Goal: Find specific page/section: Find specific page/section

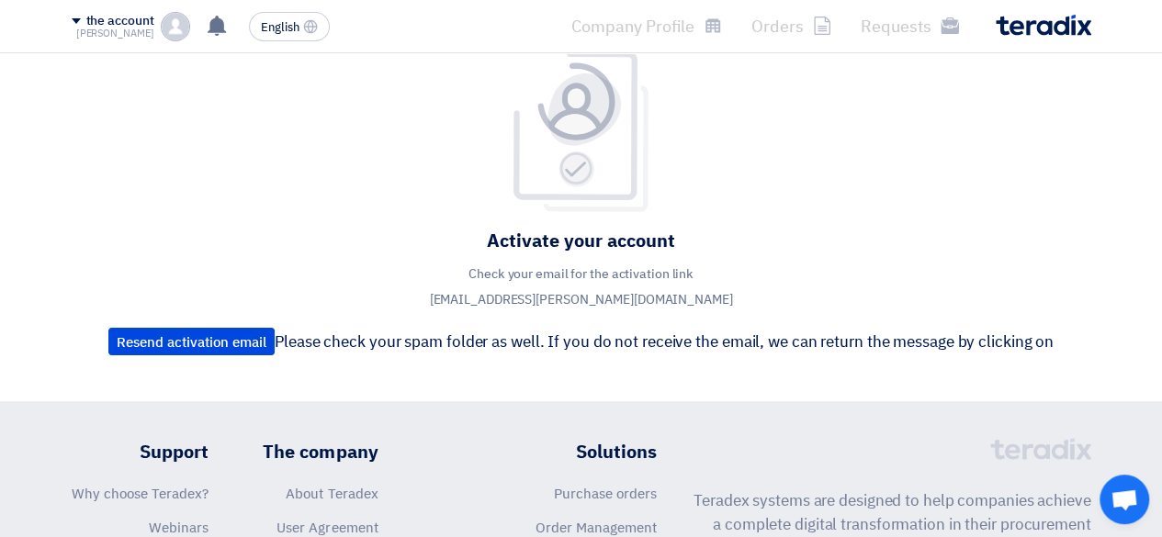
scroll to position [92, 0]
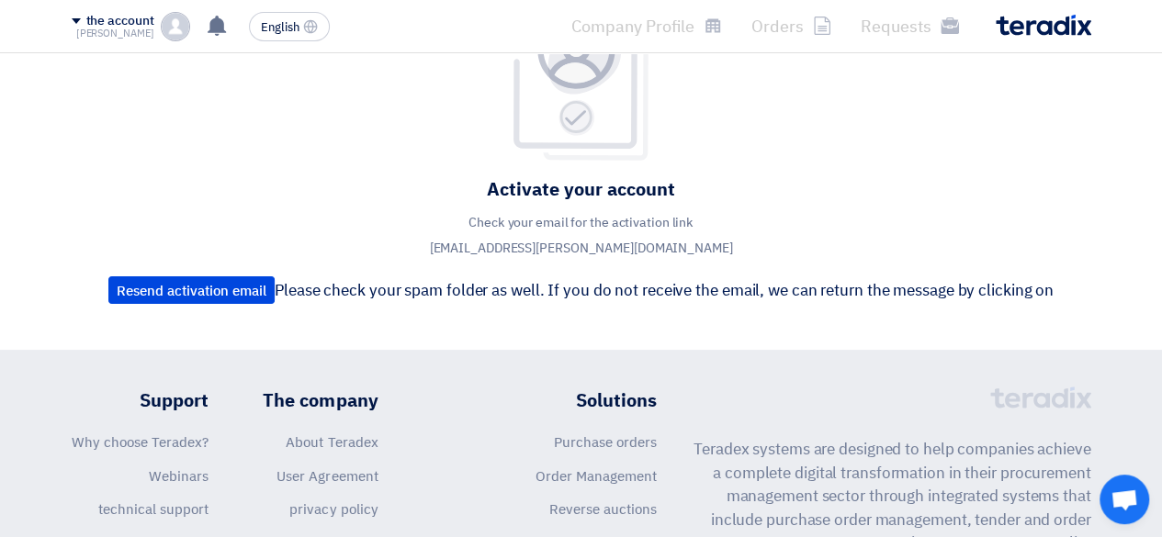
click at [172, 34] on img at bounding box center [175, 26] width 29 height 29
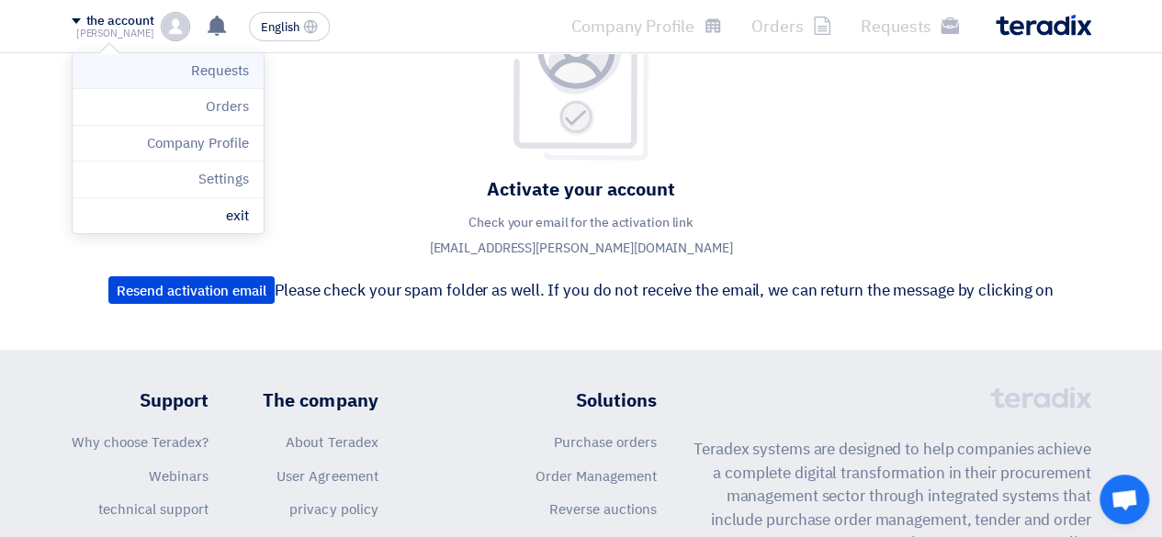
click at [181, 66] on li "Requests" at bounding box center [168, 71] width 191 height 37
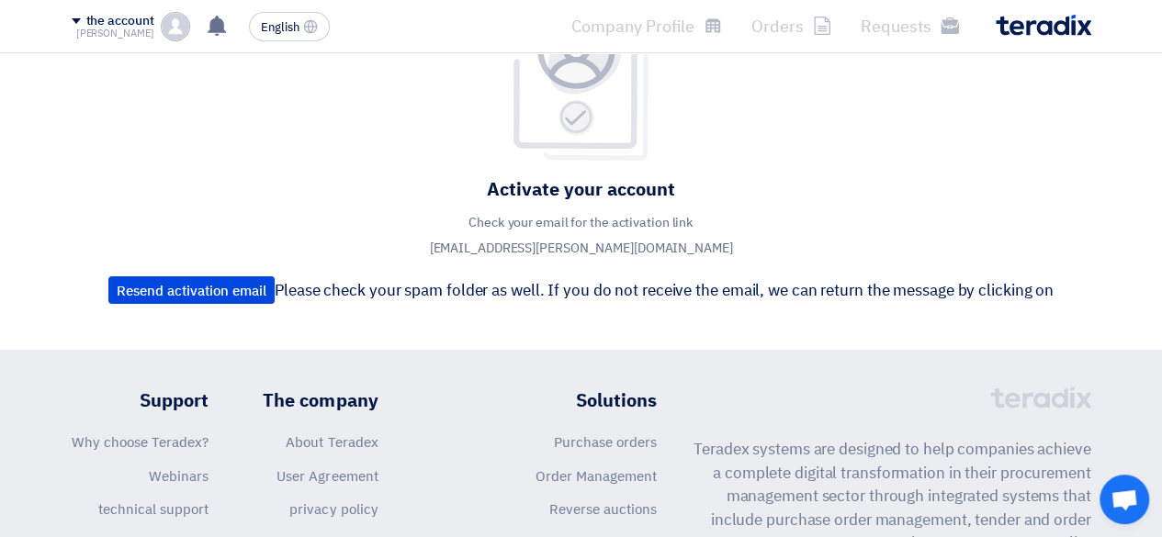
click at [174, 23] on img at bounding box center [175, 26] width 29 height 29
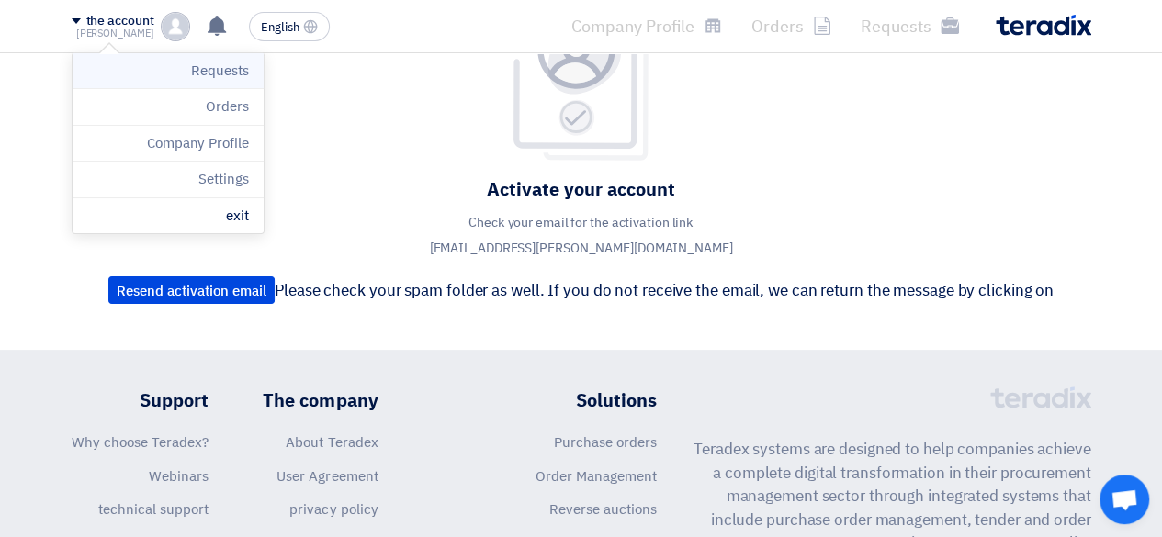
click at [185, 82] on li "Requests" at bounding box center [168, 71] width 191 height 37
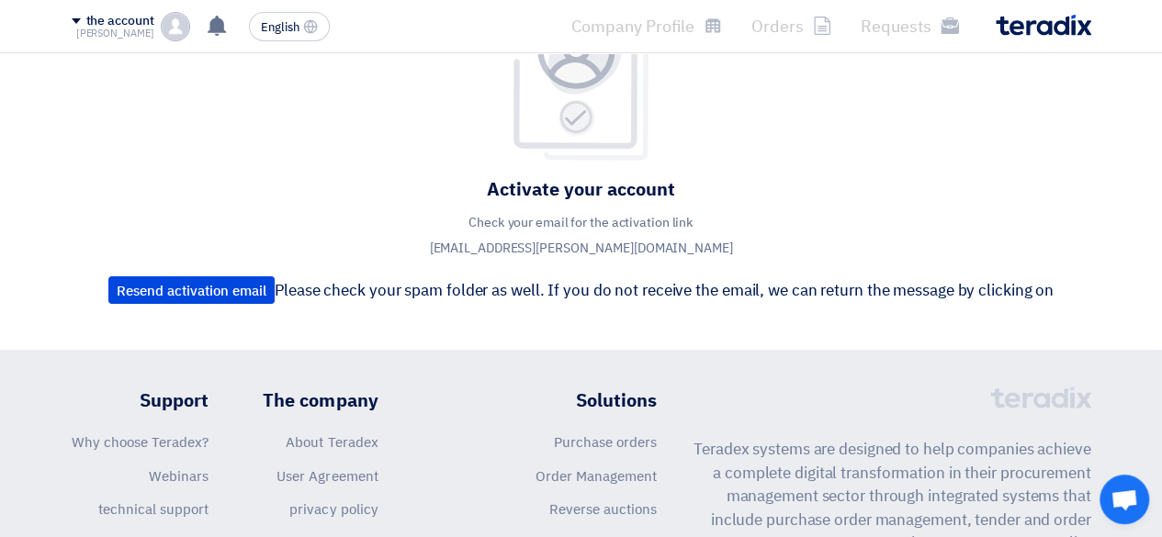
click at [176, 34] on img at bounding box center [175, 26] width 29 height 29
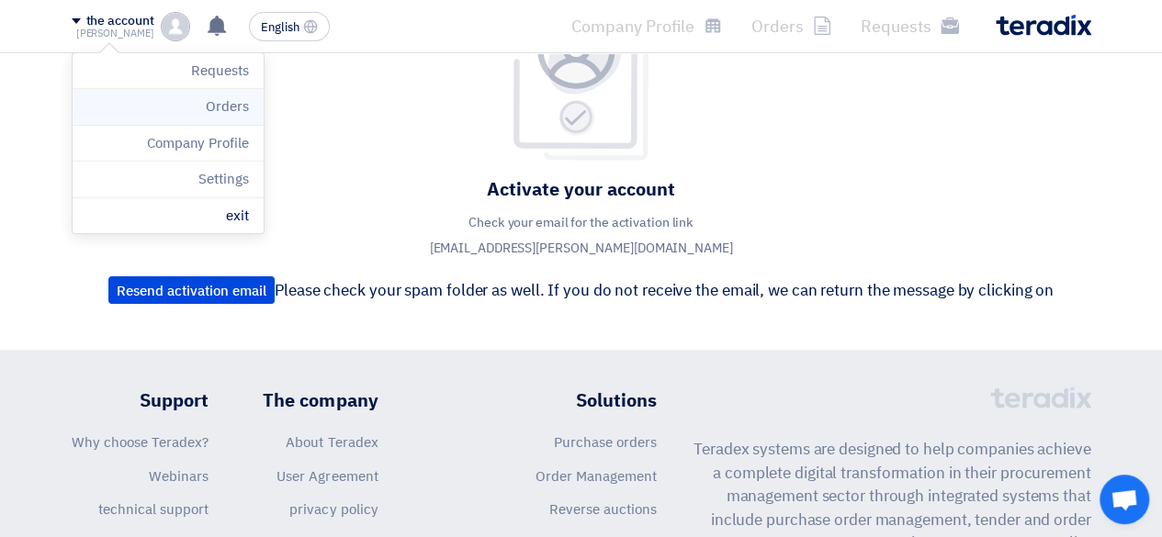
click at [198, 116] on li "Orders" at bounding box center [168, 107] width 191 height 37
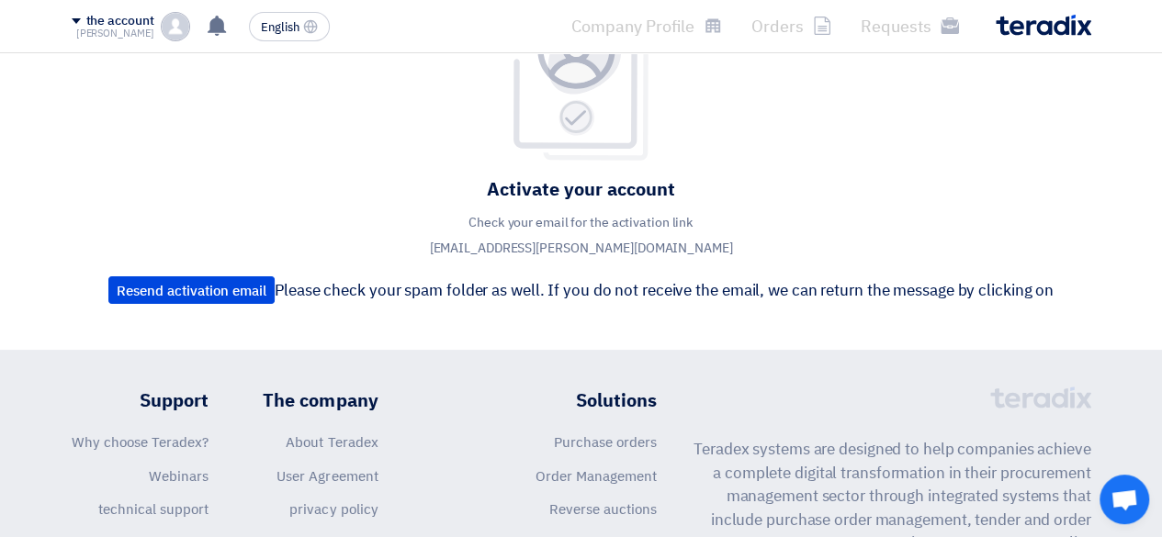
click at [174, 19] on img at bounding box center [175, 26] width 29 height 29
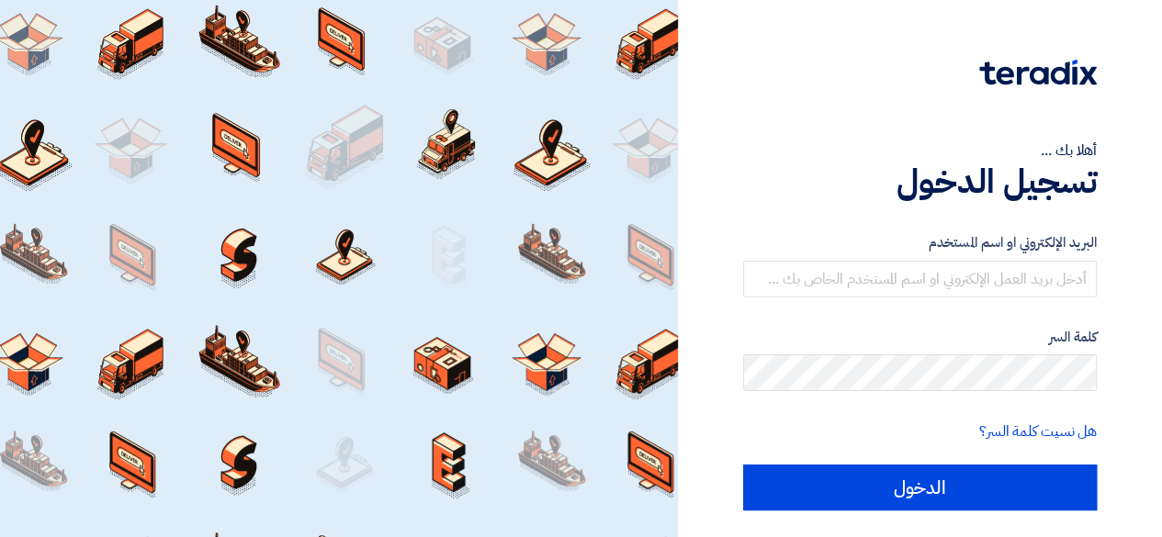
scroll to position [50, 0]
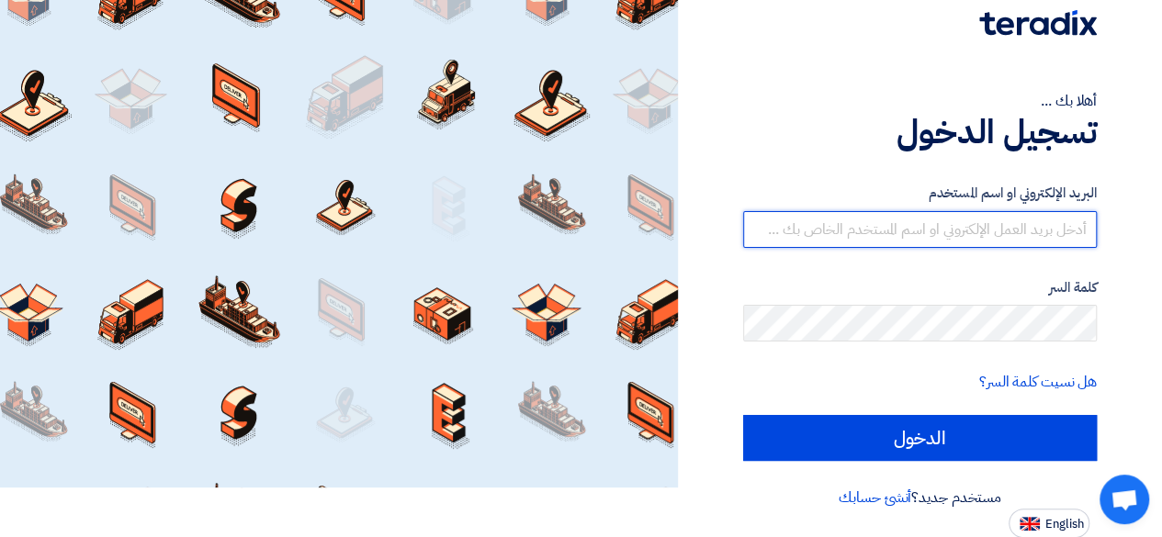
type input "[PERSON_NAME][EMAIL_ADDRESS][DOMAIN_NAME]"
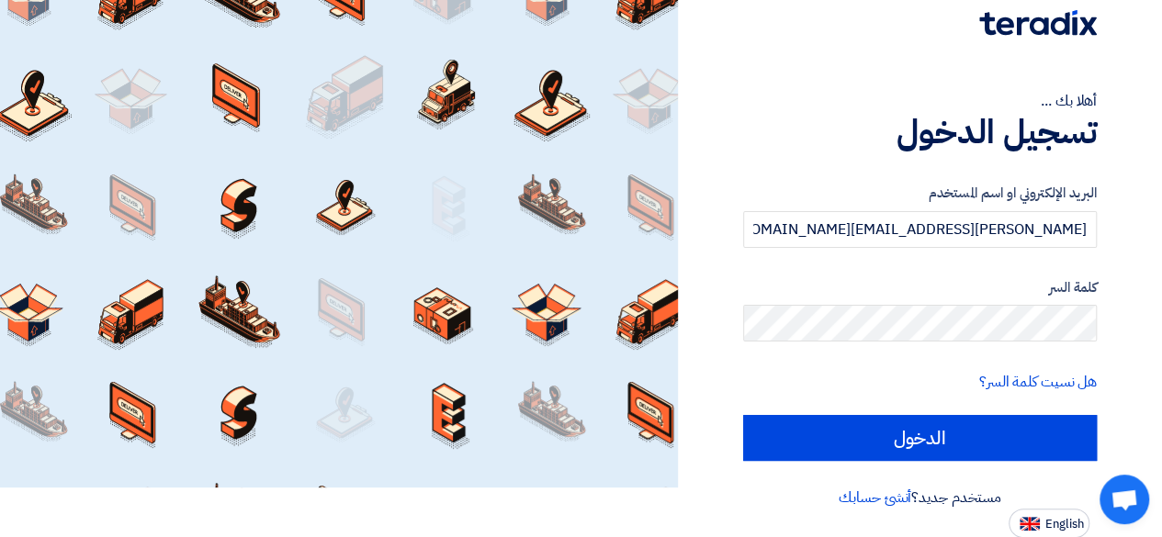
click at [858, 142] on h1 "تسجيل الدخول" at bounding box center [920, 132] width 354 height 40
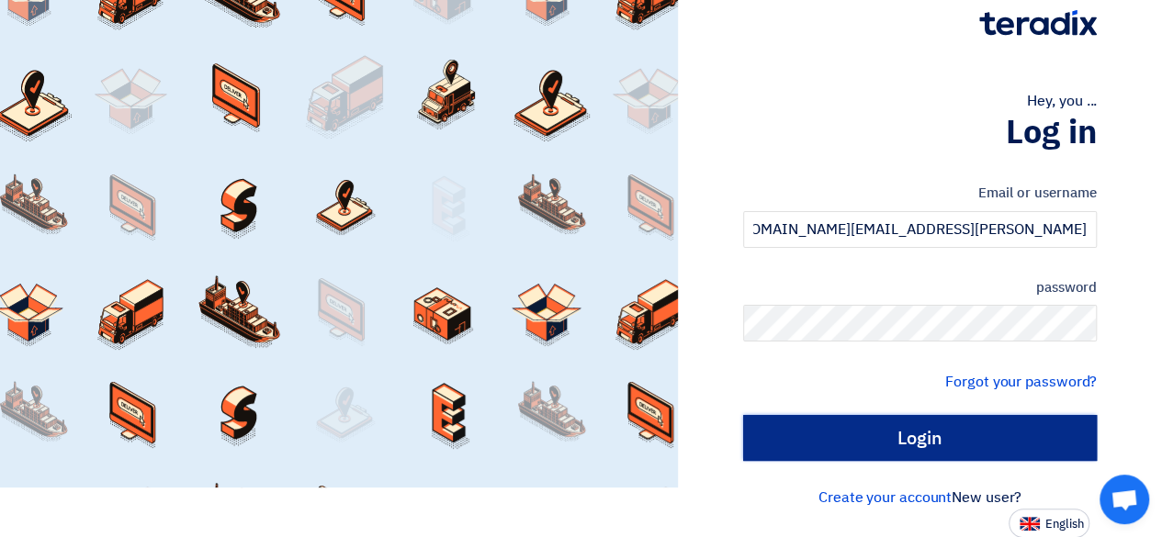
click at [896, 447] on input "Login" at bounding box center [920, 438] width 354 height 46
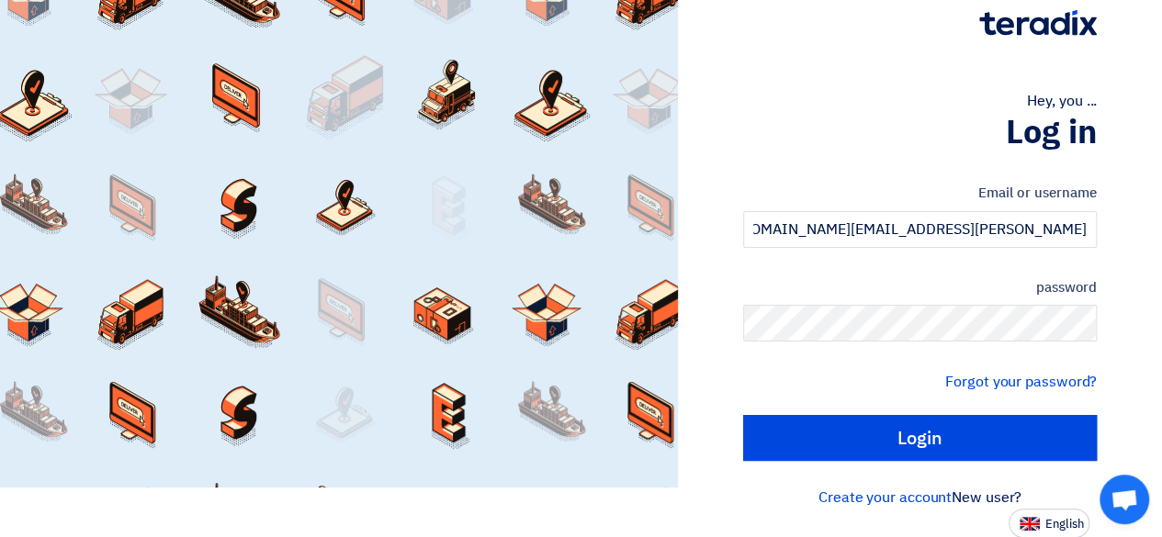
scroll to position [0, 0]
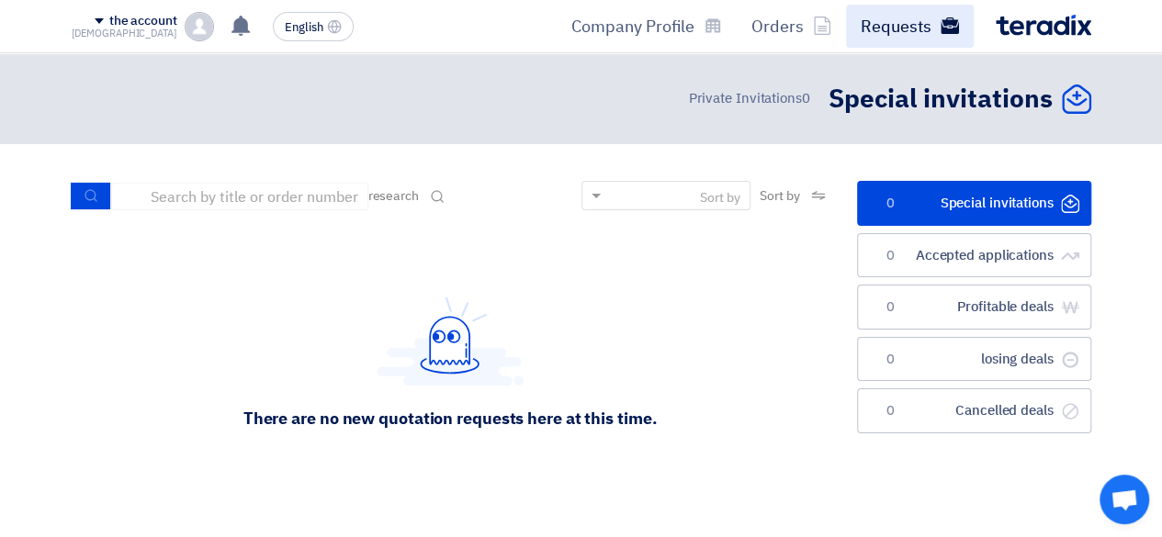
click at [859, 36] on link "Requests" at bounding box center [910, 26] width 128 height 43
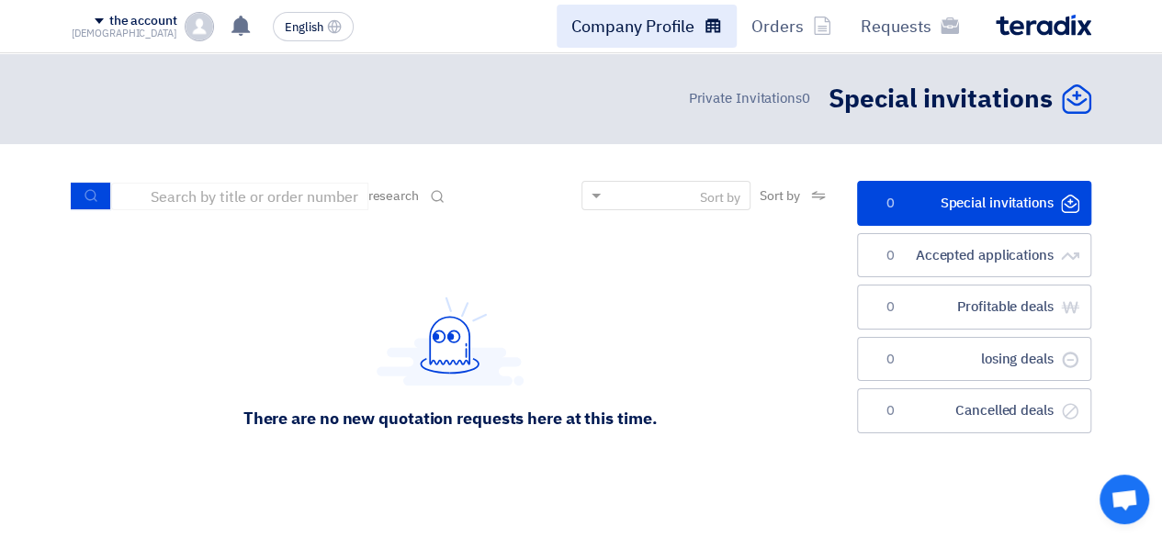
click at [702, 11] on link "Company Profile" at bounding box center [646, 26] width 180 height 43
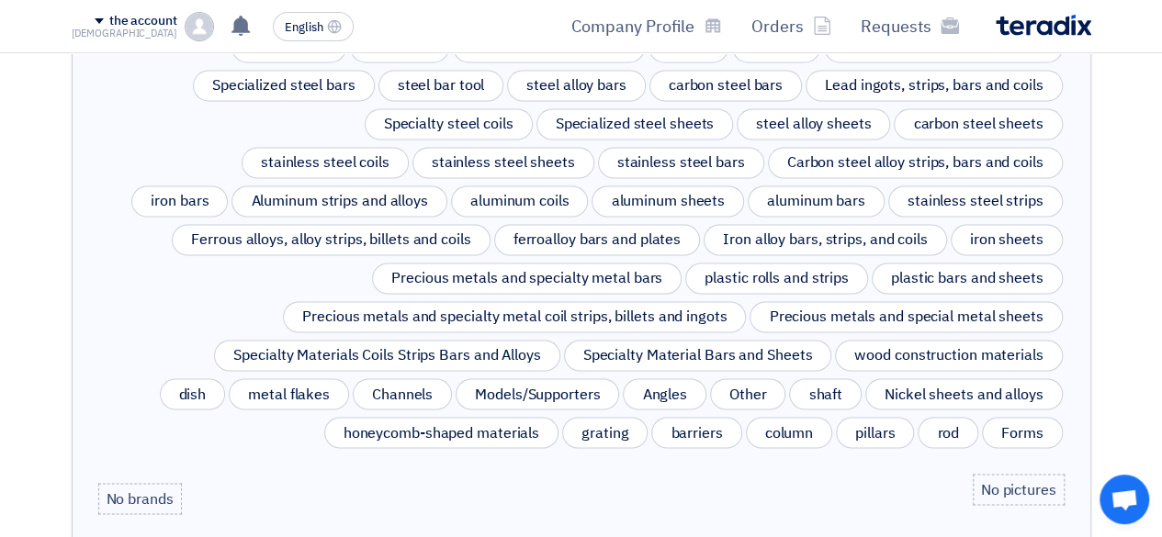
scroll to position [1469, 0]
